Goal: Task Accomplishment & Management: Complete application form

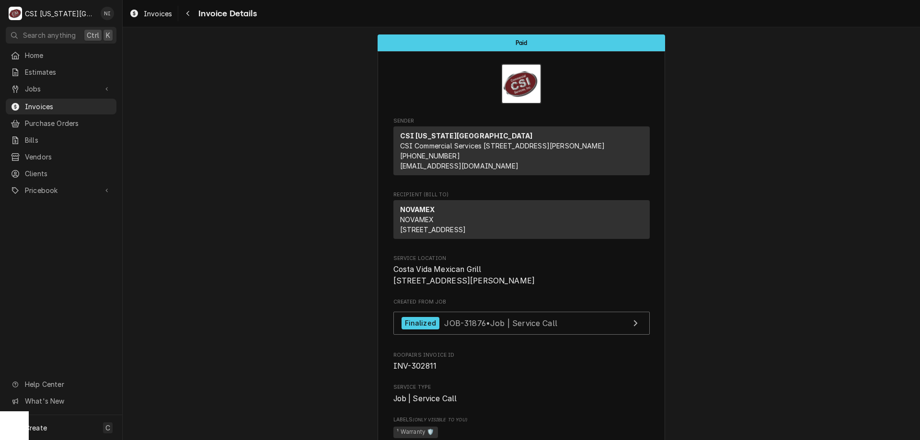
scroll to position [101, 0]
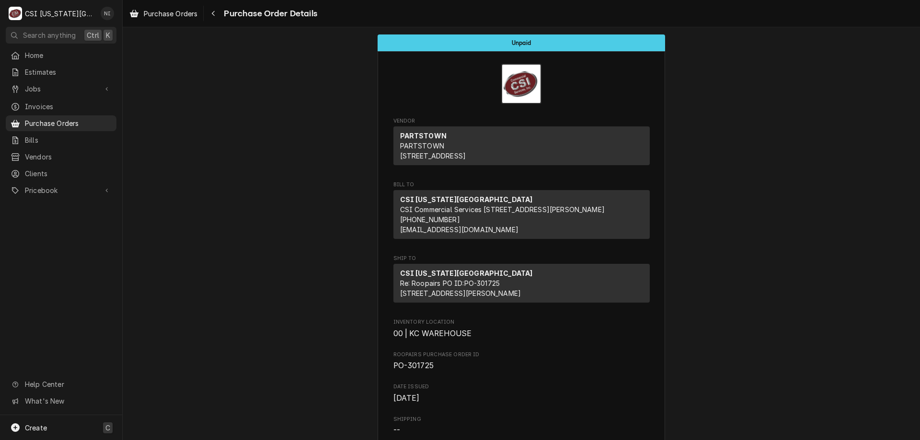
click at [77, 436] on div "Create C" at bounding box center [61, 428] width 122 height 25
click at [164, 357] on div "Purchase Order" at bounding box center [179, 362] width 64 height 10
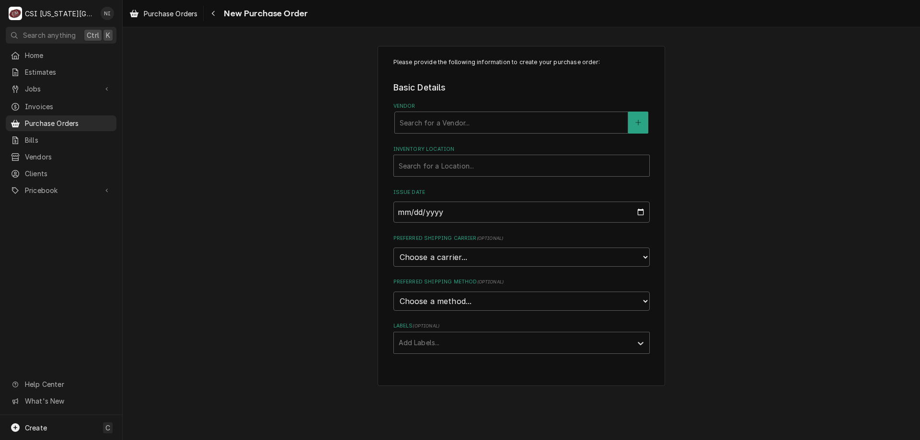
click at [480, 121] on div "Vendor" at bounding box center [511, 122] width 223 height 17
type input "home"
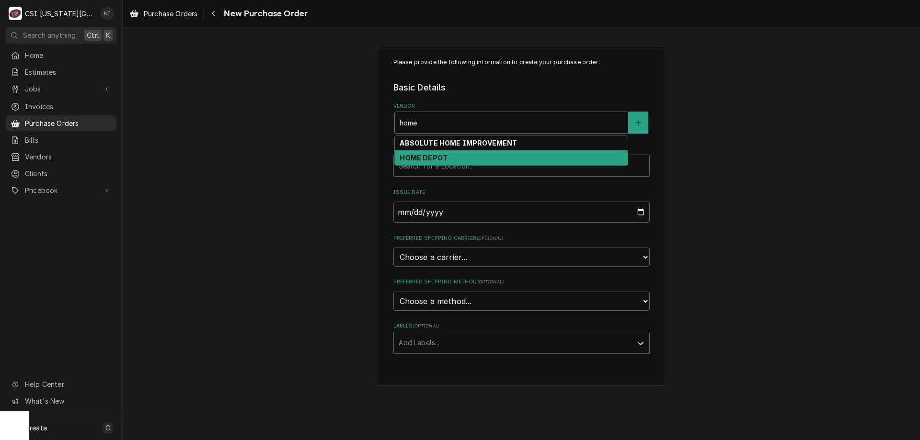
click at [431, 159] on strong "HOME DEPOT" at bounding box center [424, 158] width 48 height 8
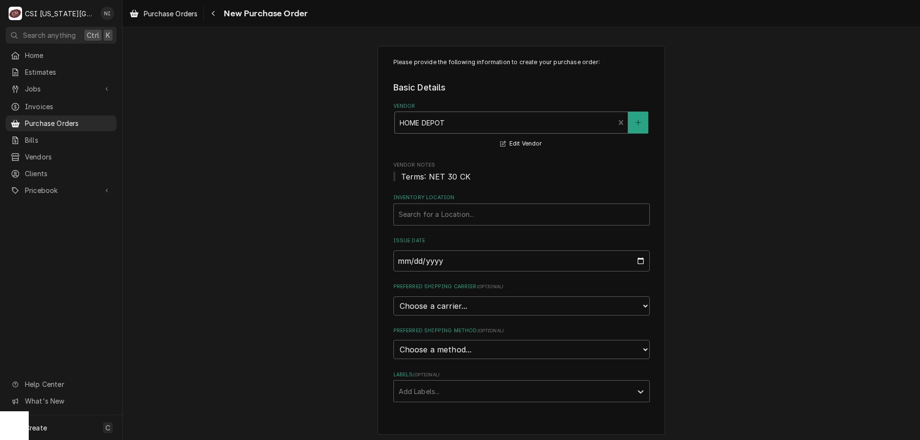
click at [439, 209] on div "Inventory Location" at bounding box center [522, 214] width 246 height 17
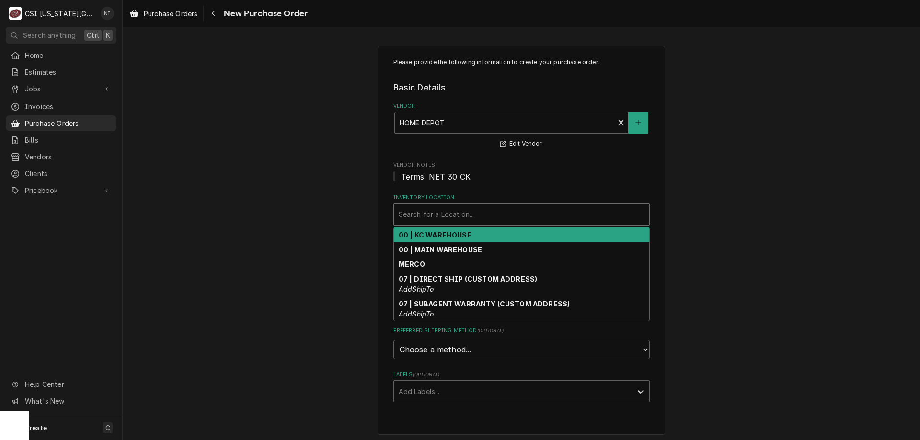
click at [438, 242] on div "00 | KC WAREHOUSE" at bounding box center [521, 235] width 255 height 15
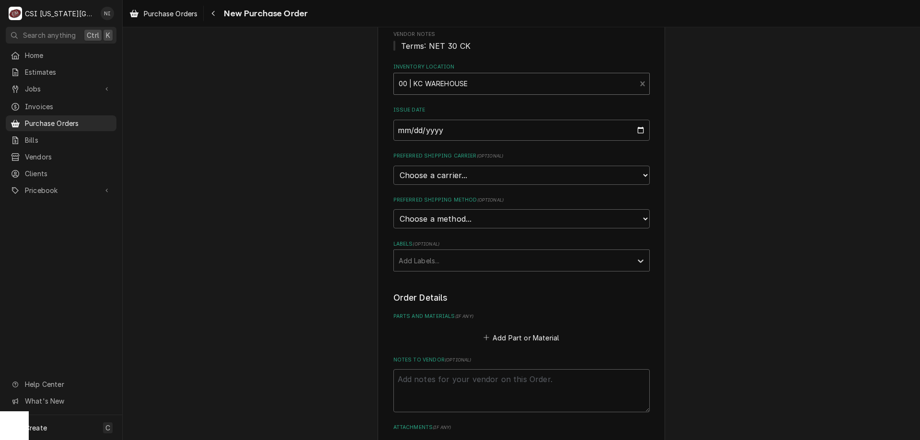
scroll to position [205, 0]
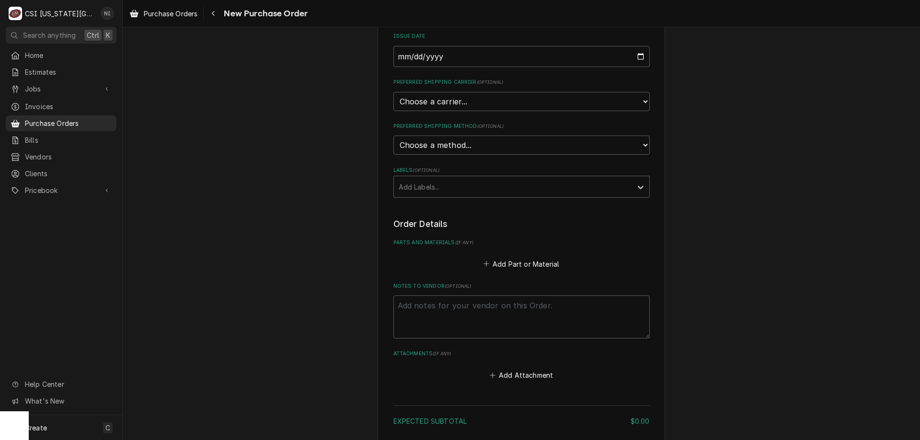
click at [576, 186] on div "Labels" at bounding box center [513, 186] width 229 height 17
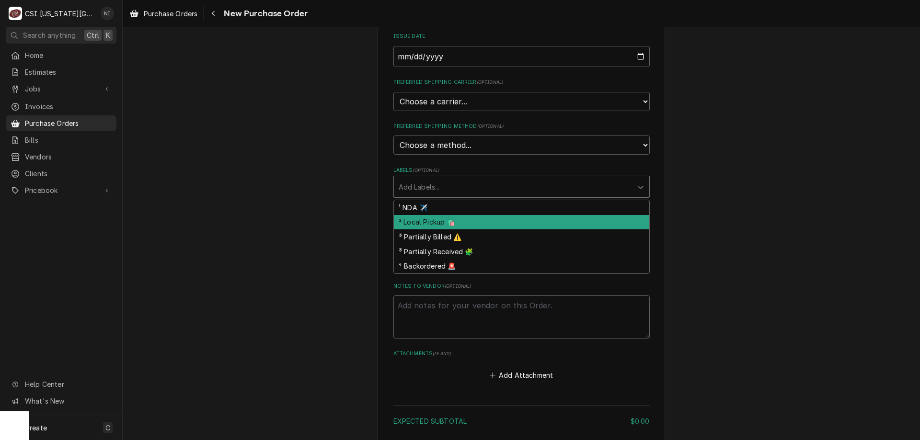
click at [487, 220] on div "² Local Pickup 🛍️" at bounding box center [521, 222] width 255 height 15
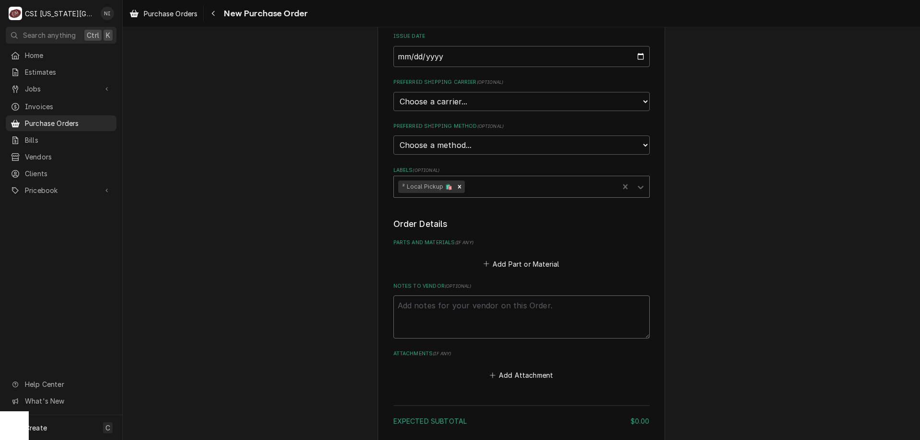
click at [472, 307] on textarea "Notes to Vendor ( optional )" at bounding box center [521, 317] width 256 height 43
type textarea "x"
type textarea "g"
type textarea "x"
type textarea "go"
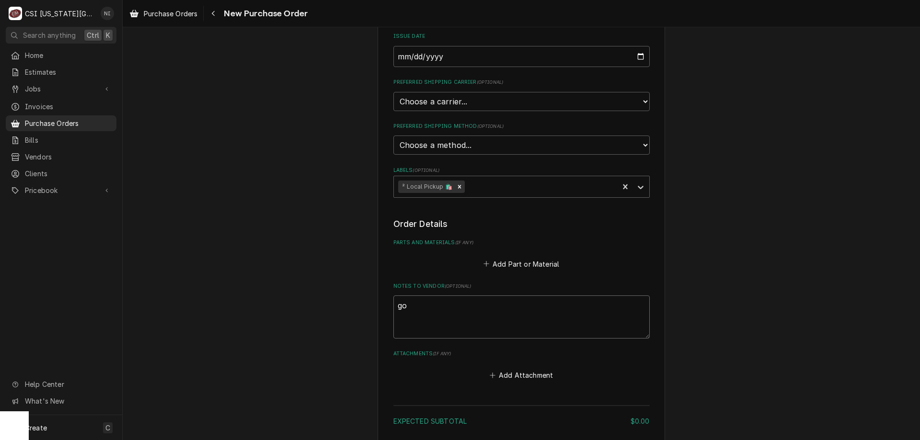
type textarea "x"
type textarea "goo"
type textarea "x"
type textarea "good"
type textarea "x"
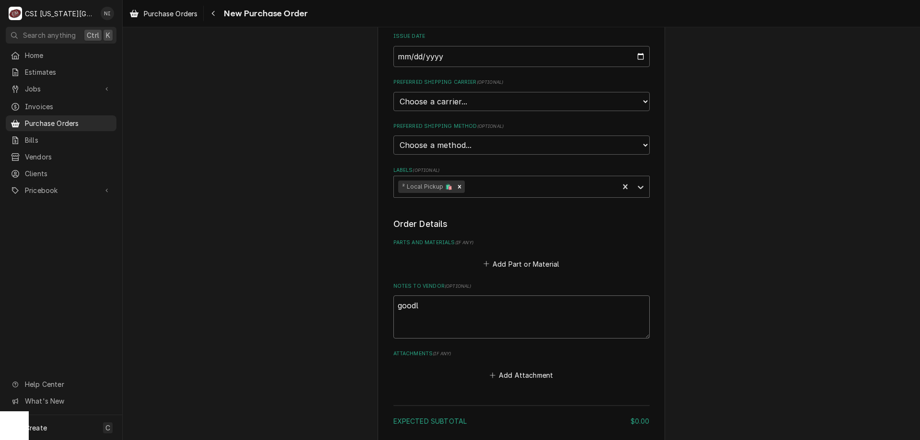
type textarea "goodlr"
type textarea "x"
type textarea "goodlri"
type textarea "x"
type textarea "goodlric"
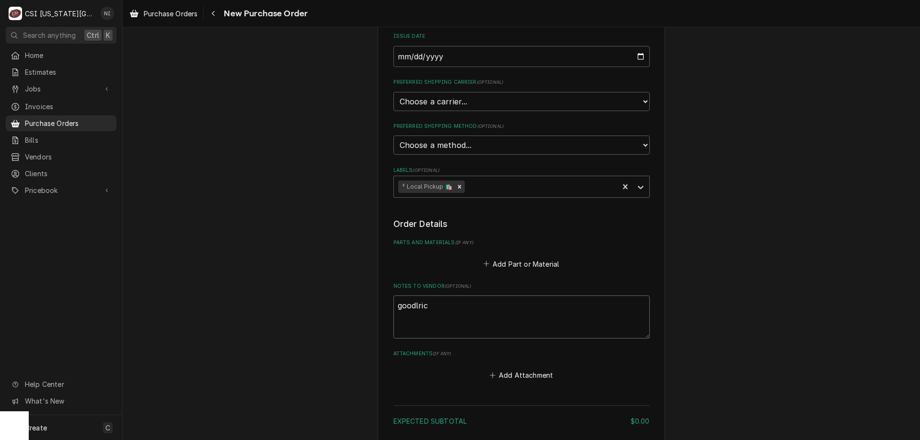
type textarea "x"
type textarea "goodlrich"
type textarea "x"
type textarea "goodlric"
type textarea "x"
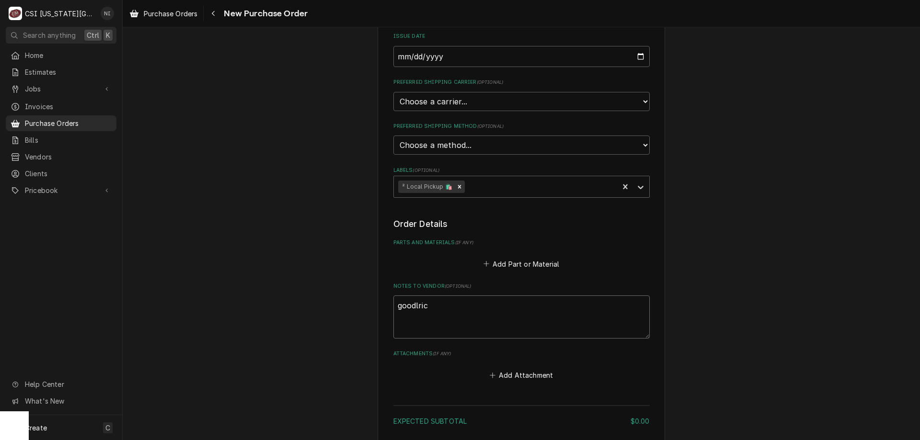
type textarea "goodlri"
type textarea "x"
type textarea "goodlr"
type textarea "x"
type textarea "goodl"
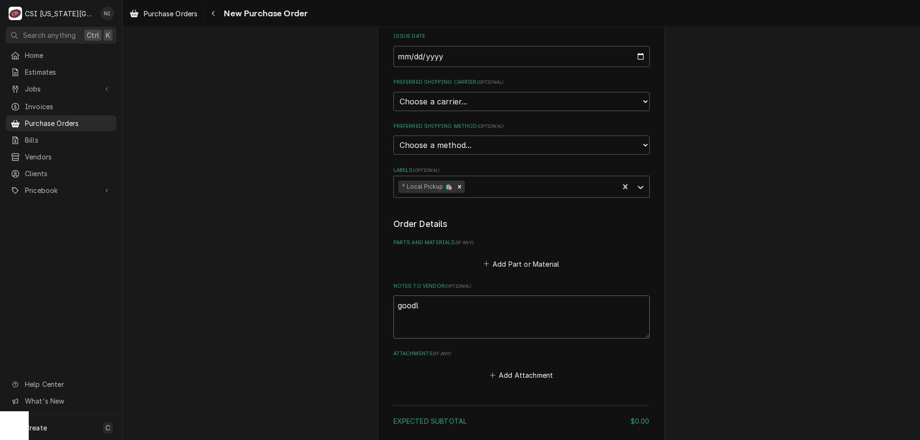
type textarea "x"
type textarea "good"
type textarea "x"
type textarea "goodr"
type textarea "x"
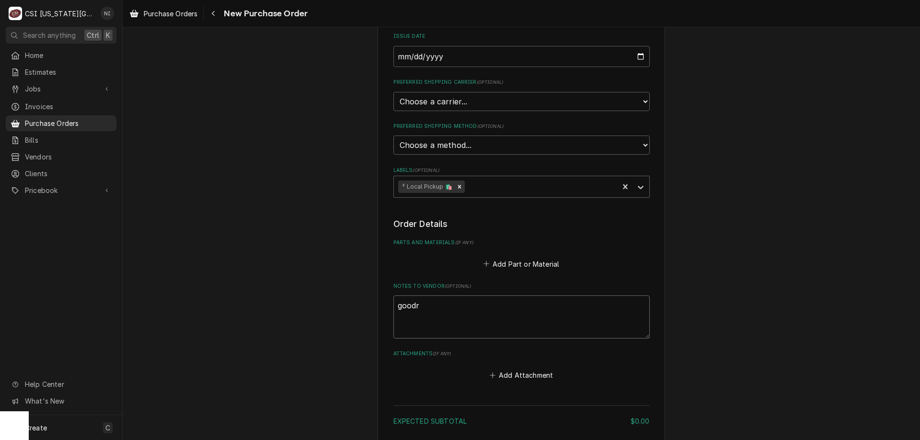
type textarea "goodro"
type textarea "x"
type textarea "goodroc"
type textarea "x"
type textarea "goodroch"
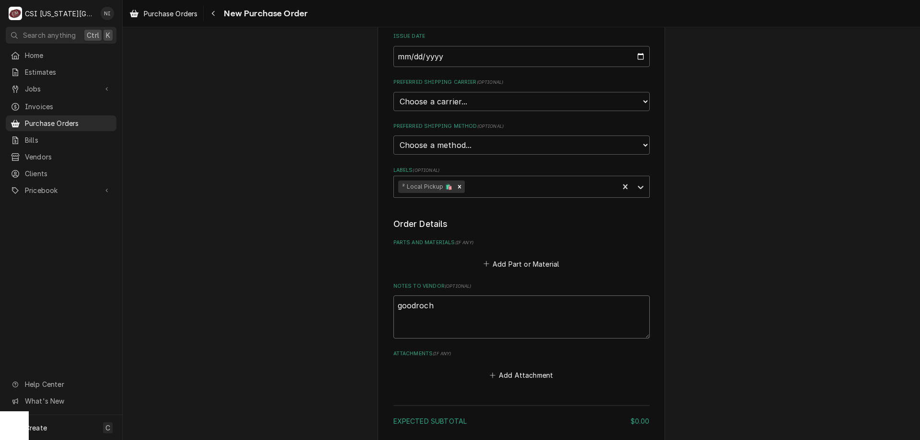
type textarea "x"
type textarea "goodroc"
type textarea "x"
type textarea "goodro"
type textarea "x"
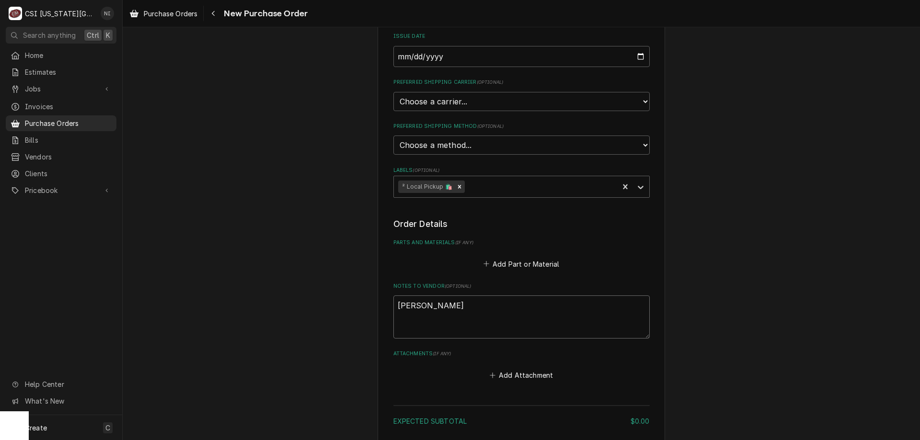
type textarea "goodr"
type textarea "x"
type textarea "goodri"
type textarea "x"
type textarea "goodric"
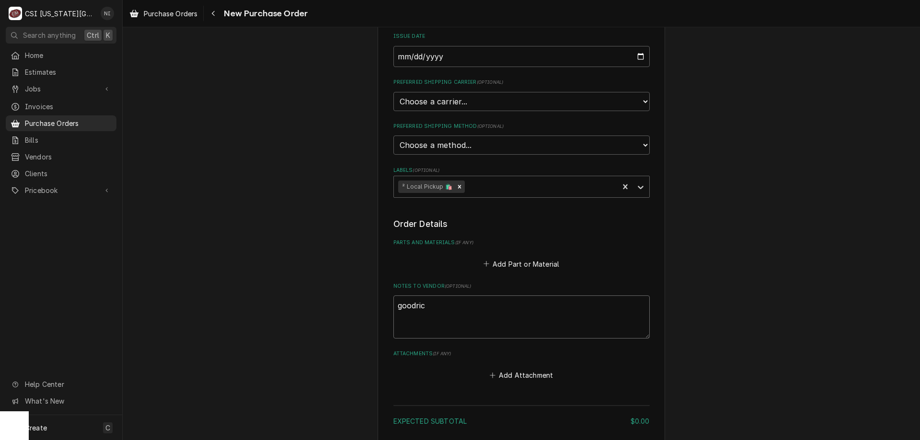
type textarea "x"
type textarea "[PERSON_NAME]"
click at [524, 267] on button "Add Part or Material" at bounding box center [521, 263] width 79 height 13
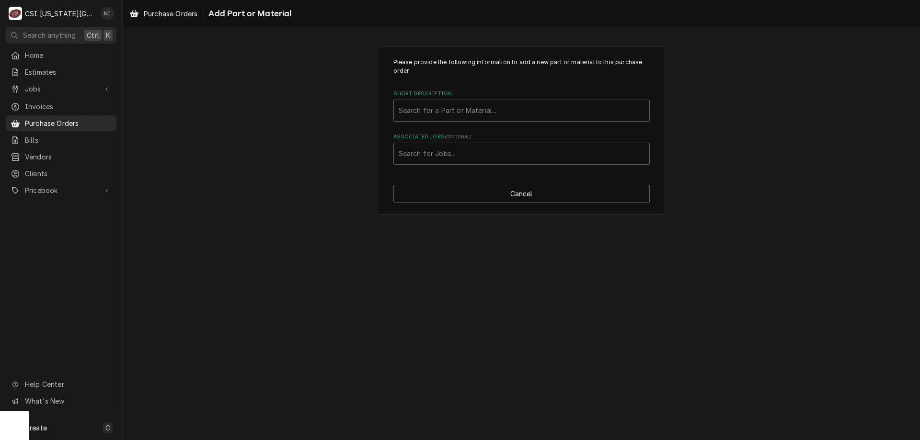
click at [475, 157] on div "Associated Jobs" at bounding box center [522, 153] width 246 height 17
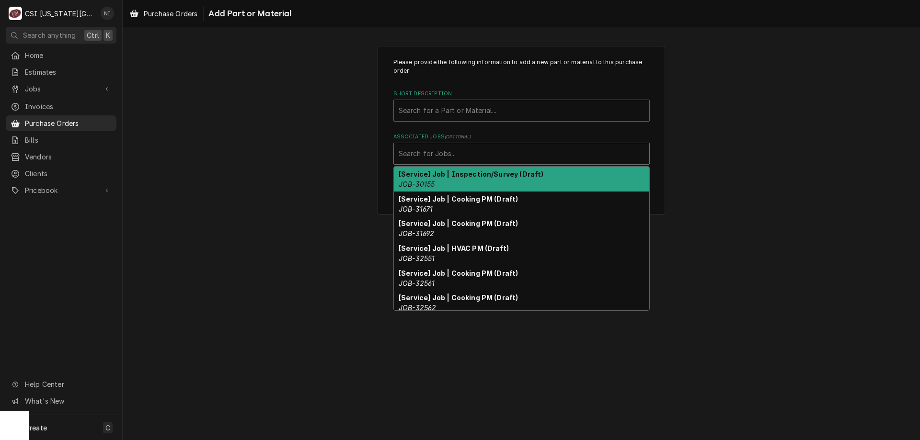
paste input "32933"
type input "32933"
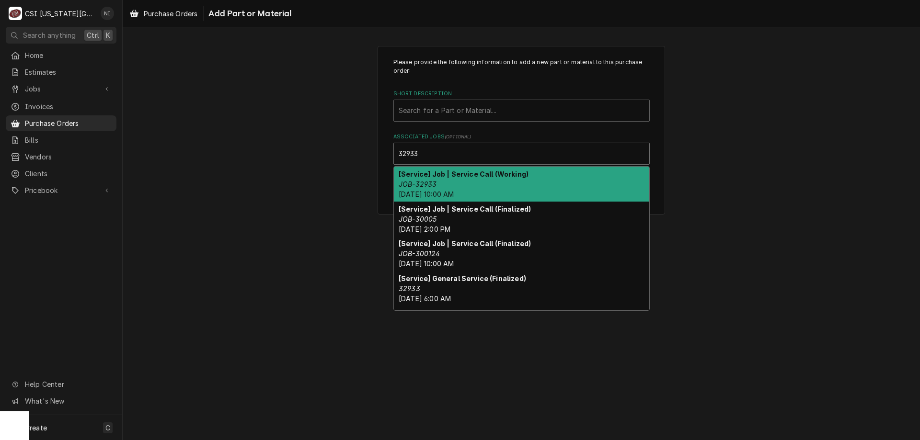
click at [433, 181] on em "JOB-32933" at bounding box center [418, 184] width 38 height 8
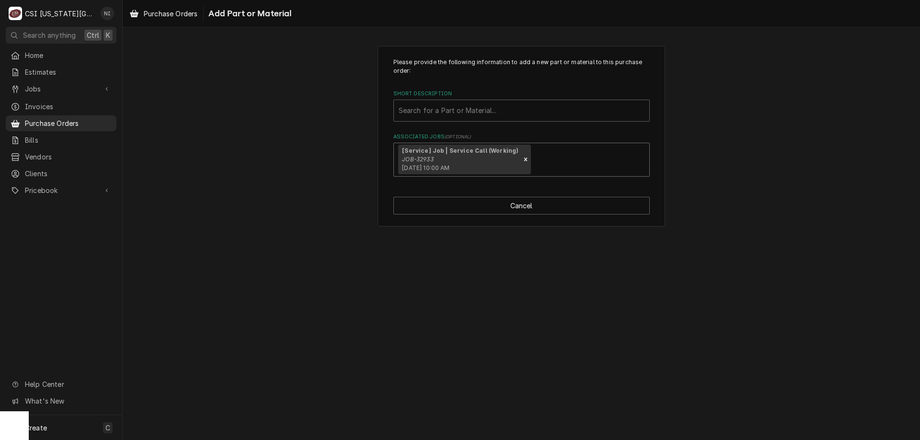
click at [452, 113] on div "Short Description" at bounding box center [522, 110] width 246 height 17
type input "misc pro"
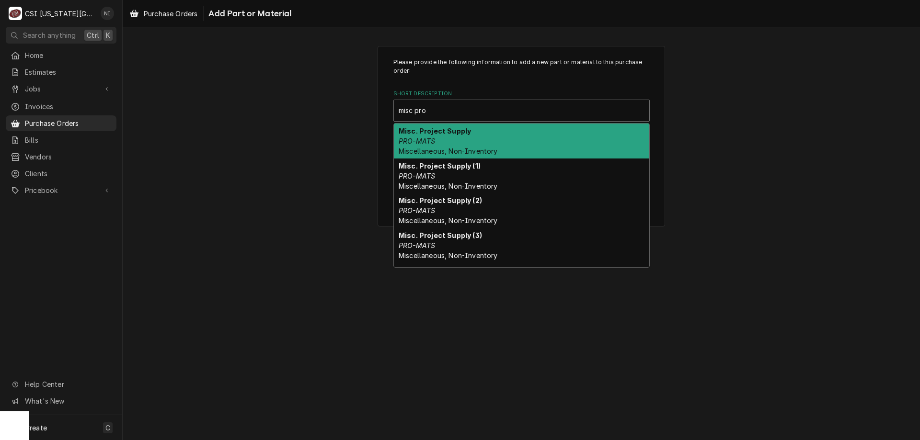
drag, startPoint x: 449, startPoint y: 137, endPoint x: 454, endPoint y: 141, distance: 6.4
click at [450, 137] on div "Misc. Project Supply PRO-MATS Miscellaneous, Non-Inventory" at bounding box center [521, 141] width 255 height 35
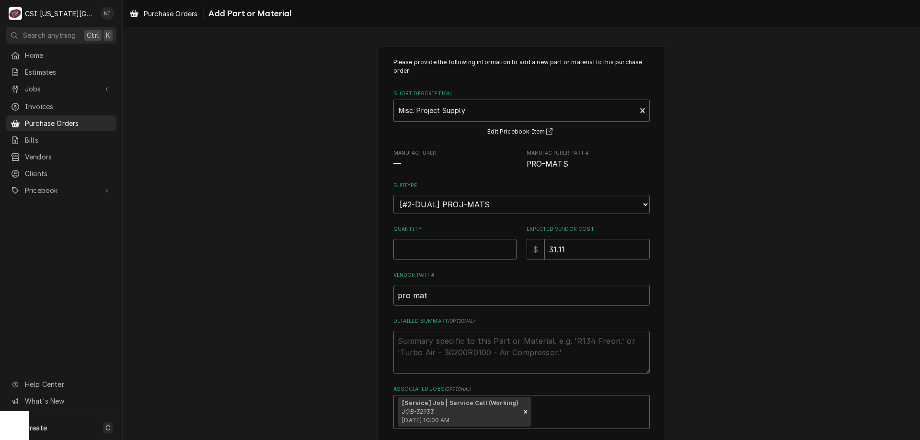
click at [450, 245] on input "Quantity" at bounding box center [454, 249] width 123 height 21
type textarea "x"
type input "1"
type textarea "x"
type input "0"
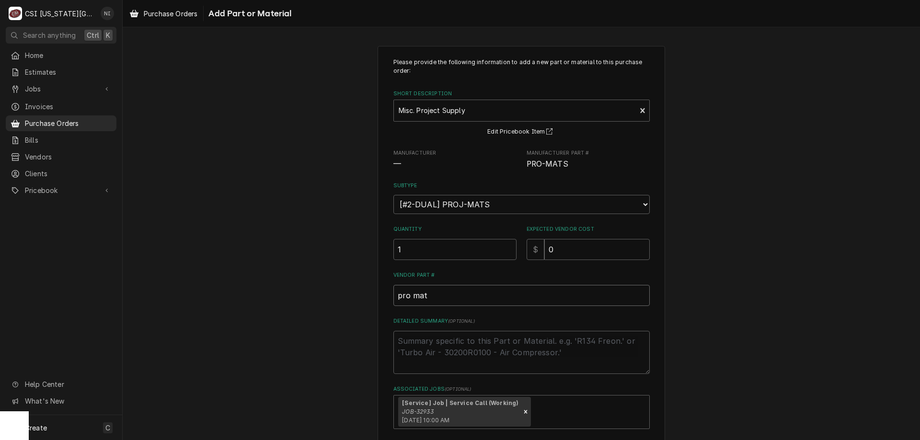
scroll to position [47, 0]
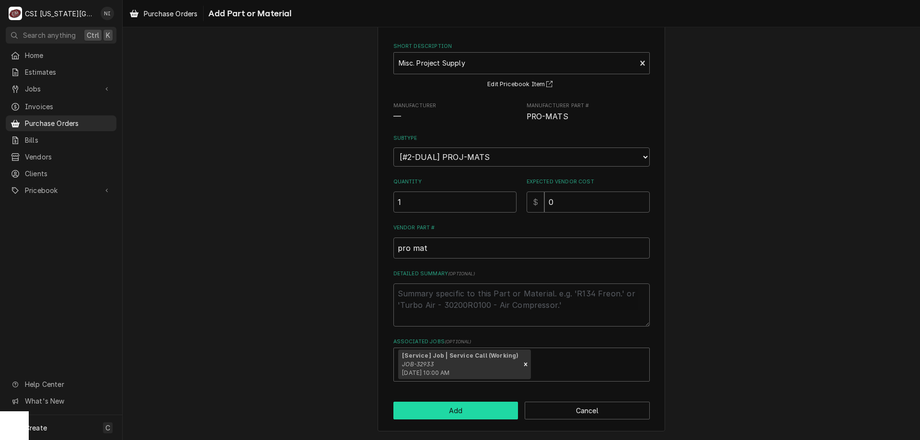
click at [417, 416] on button "Add" at bounding box center [455, 411] width 125 height 18
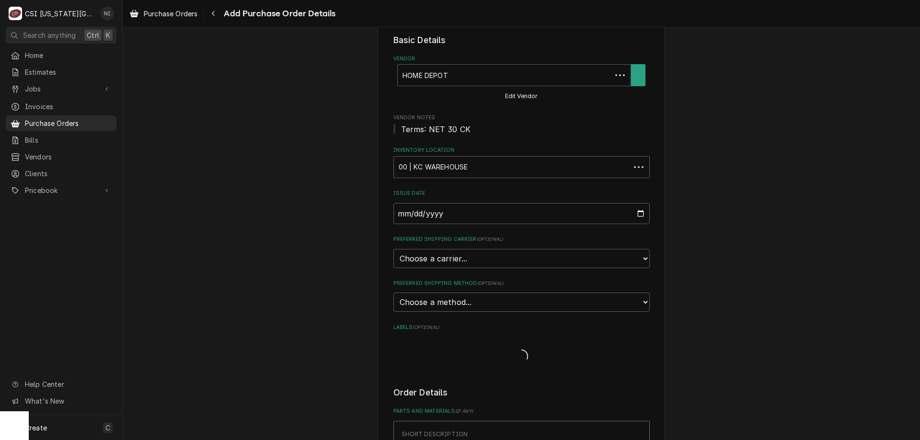
scroll to position [205, 0]
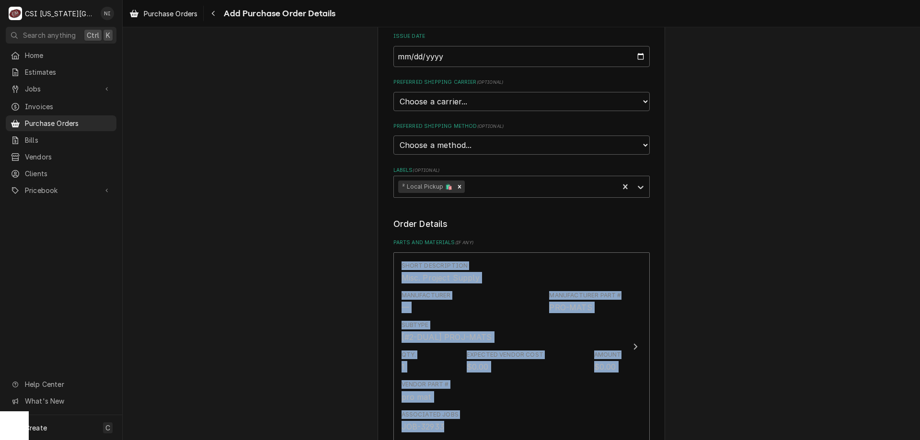
drag, startPoint x: 912, startPoint y: 240, endPoint x: 910, endPoint y: 394, distance: 153.9
click at [910, 394] on div "Please provide the following information to create your purchase order: Basic D…" at bounding box center [521, 272] width 797 height 878
click at [893, 289] on div "Please provide the following information to create your purchase order: Basic D…" at bounding box center [521, 272] width 797 height 878
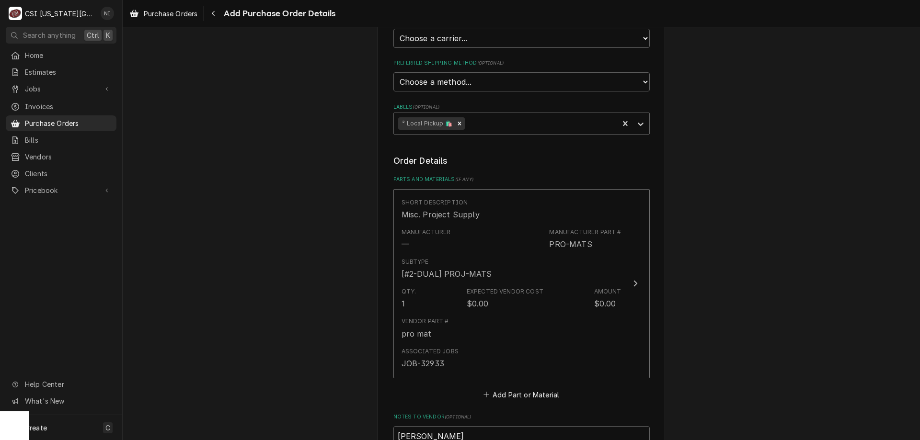
scroll to position [475, 0]
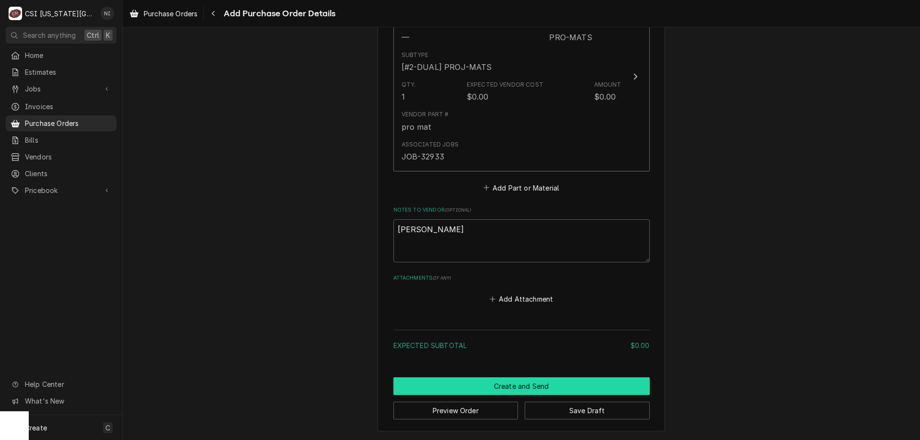
click at [539, 387] on button "Create and Send" at bounding box center [521, 387] width 256 height 18
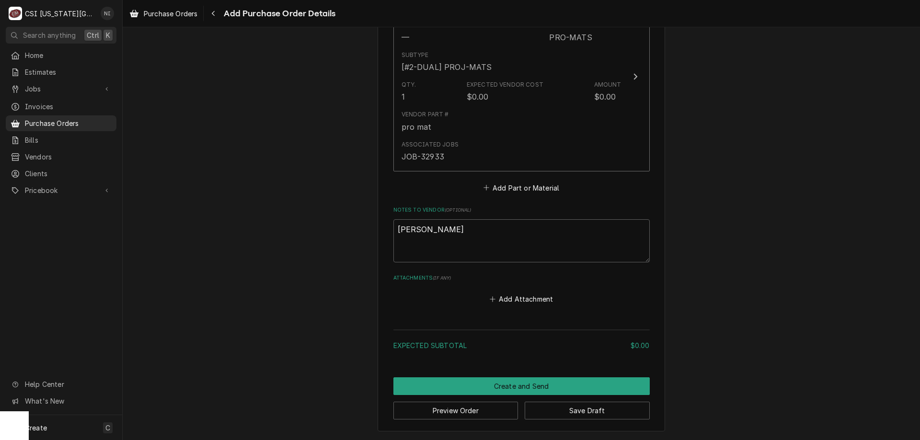
scroll to position [470, 0]
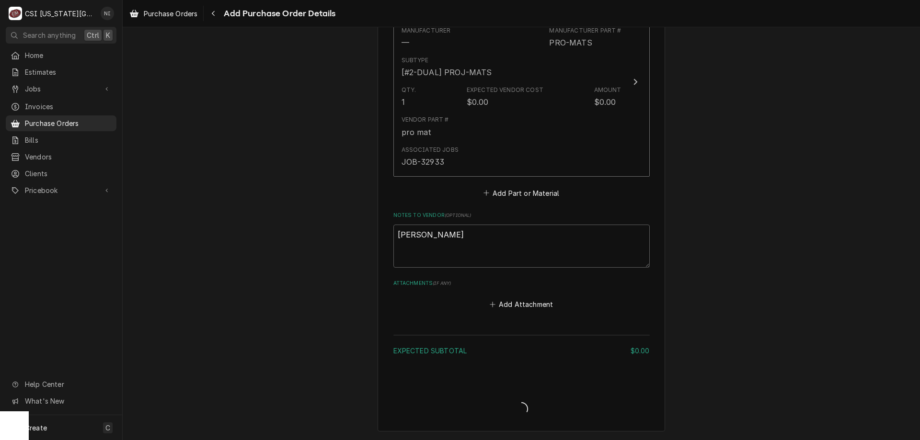
type textarea "x"
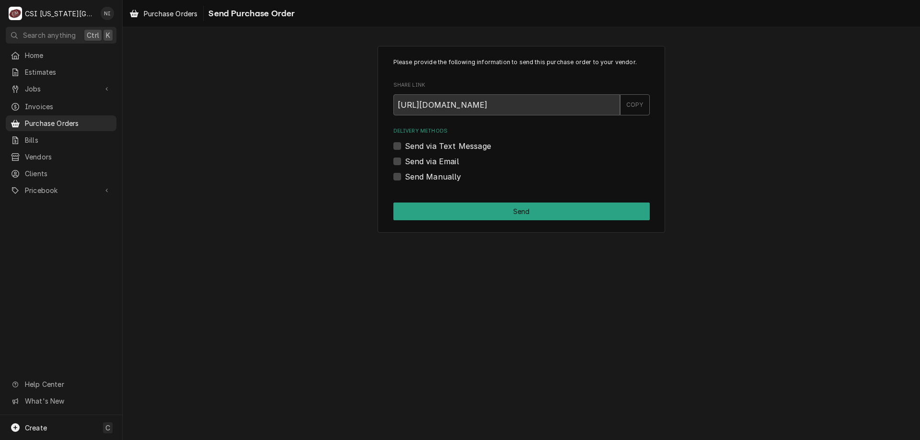
click at [448, 250] on div "Please provide the following information to send this purchase order to your ve…" at bounding box center [521, 233] width 797 height 413
click at [391, 178] on div "Please provide the following information to send this purchase order to your ve…" at bounding box center [522, 139] width 288 height 187
click at [405, 180] on label "Send Manually" at bounding box center [433, 177] width 57 height 12
click at [405, 180] on input "Send Manually" at bounding box center [533, 181] width 256 height 21
checkbox input "true"
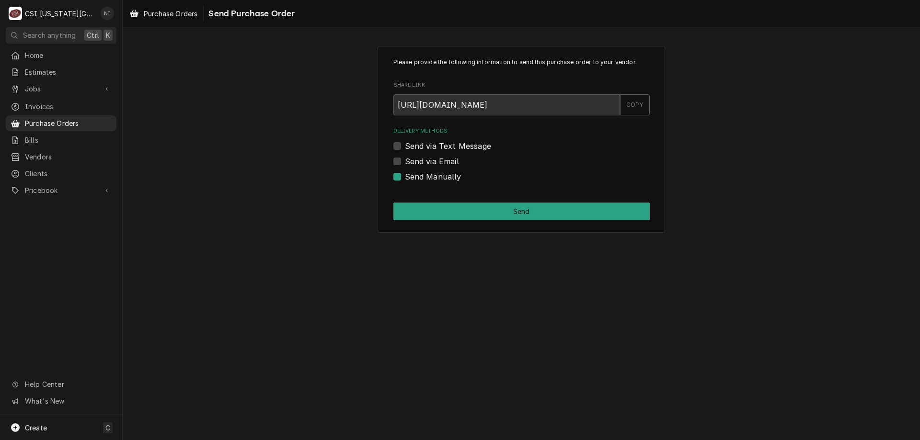
drag, startPoint x: 402, startPoint y: 201, endPoint x: 404, endPoint y: 213, distance: 11.9
click at [402, 202] on div "Please provide the following information to send this purchase order to your ve…" at bounding box center [522, 139] width 288 height 187
click at [404, 213] on button "Send" at bounding box center [521, 212] width 256 height 18
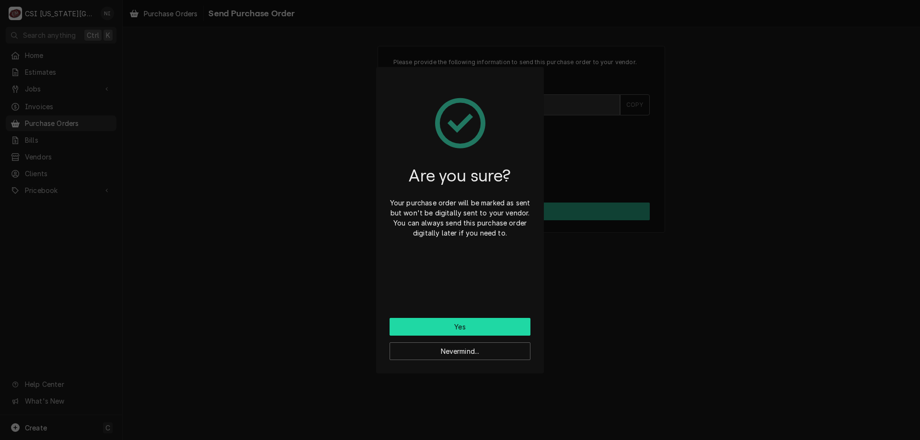
drag, startPoint x: 411, startPoint y: 323, endPoint x: 405, endPoint y: 331, distance: 9.2
click at [411, 324] on button "Yes" at bounding box center [460, 327] width 141 height 18
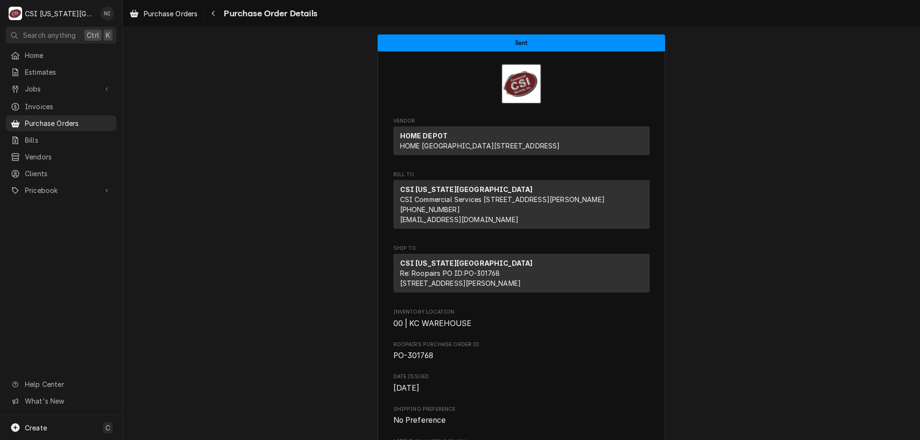
click at [481, 4] on div "Purchase Orders Purchase Order Details" at bounding box center [521, 13] width 797 height 27
